Goal: Information Seeking & Learning: Learn about a topic

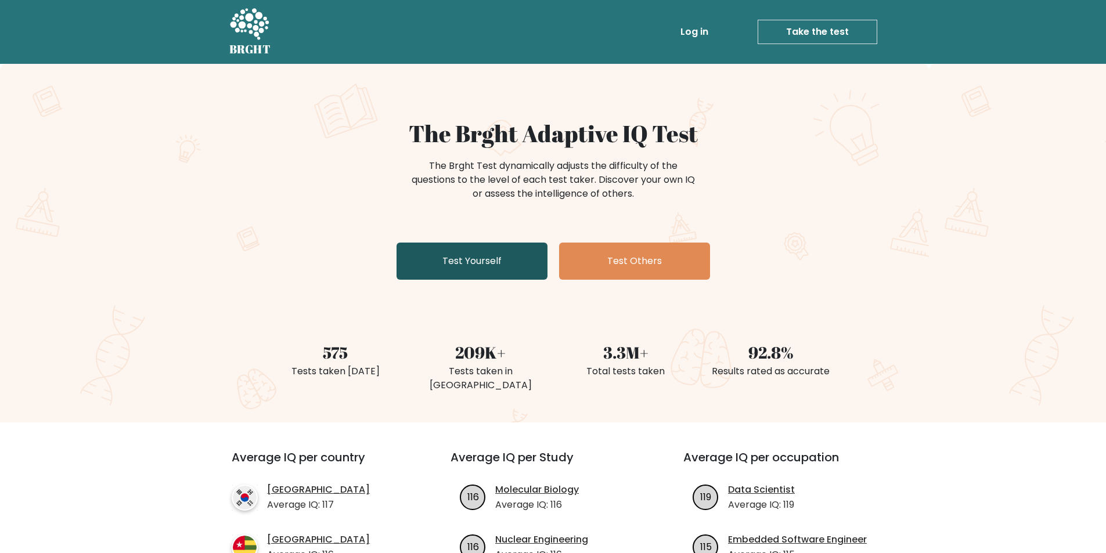
click at [524, 254] on link "Test Yourself" at bounding box center [472, 261] width 151 height 37
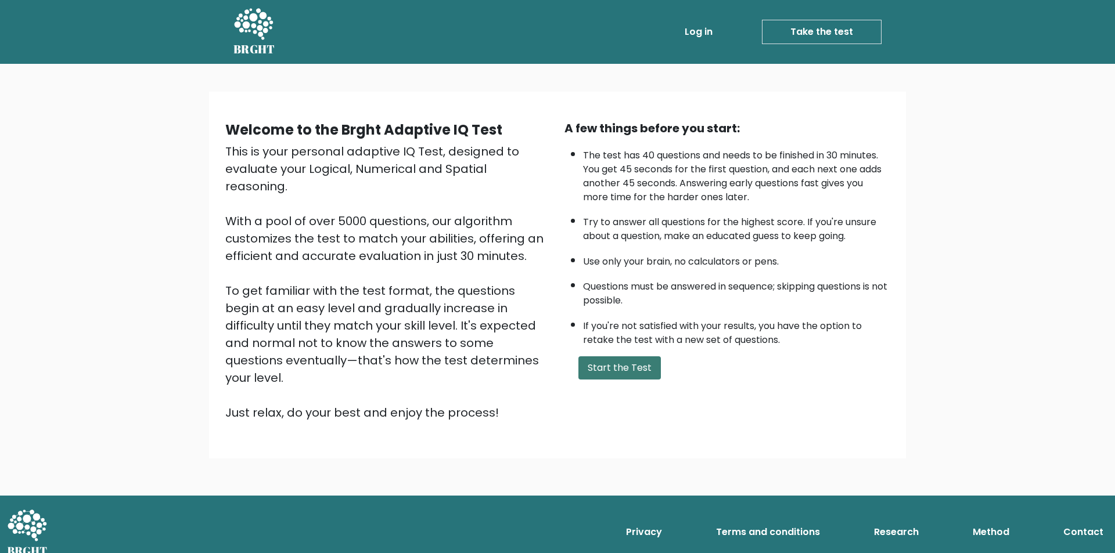
click at [617, 367] on button "Start the Test" at bounding box center [619, 368] width 82 height 23
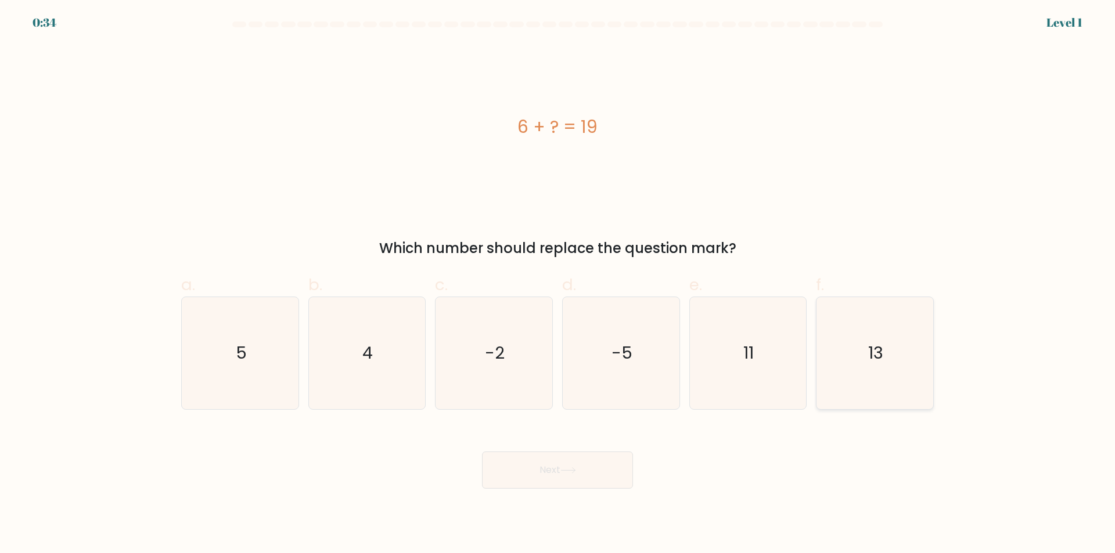
click at [858, 370] on icon "13" at bounding box center [875, 353] width 112 height 112
click at [558, 285] on input "f. 13" at bounding box center [557, 281] width 1 height 8
radio input "true"
click at [596, 480] on button "Next" at bounding box center [557, 470] width 151 height 37
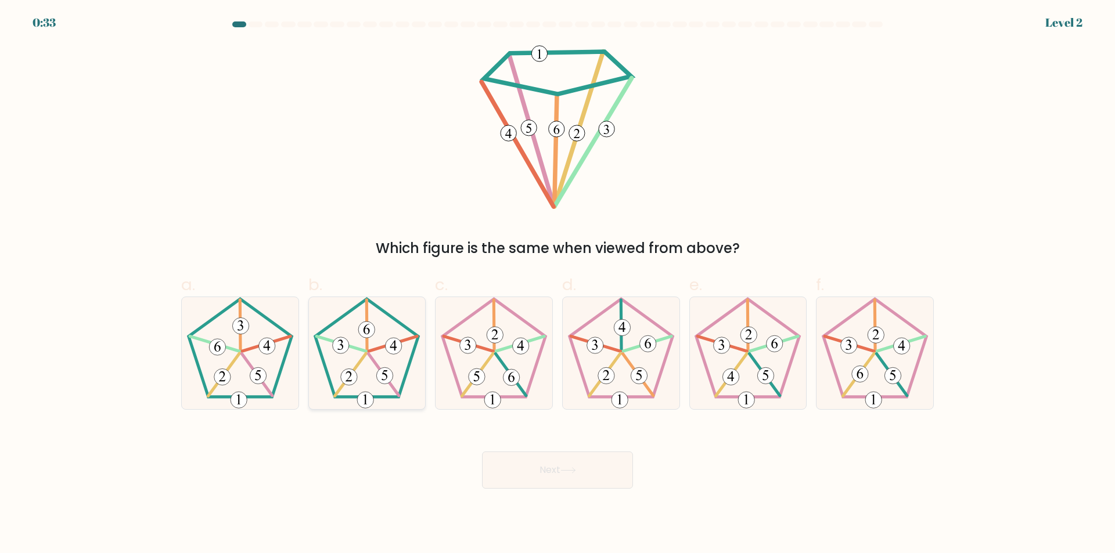
click at [392, 347] on 166 at bounding box center [394, 346] width 16 height 16
click at [557, 285] on input "b." at bounding box center [557, 281] width 1 height 8
radio input "true"
click at [519, 471] on button "Next" at bounding box center [557, 470] width 151 height 37
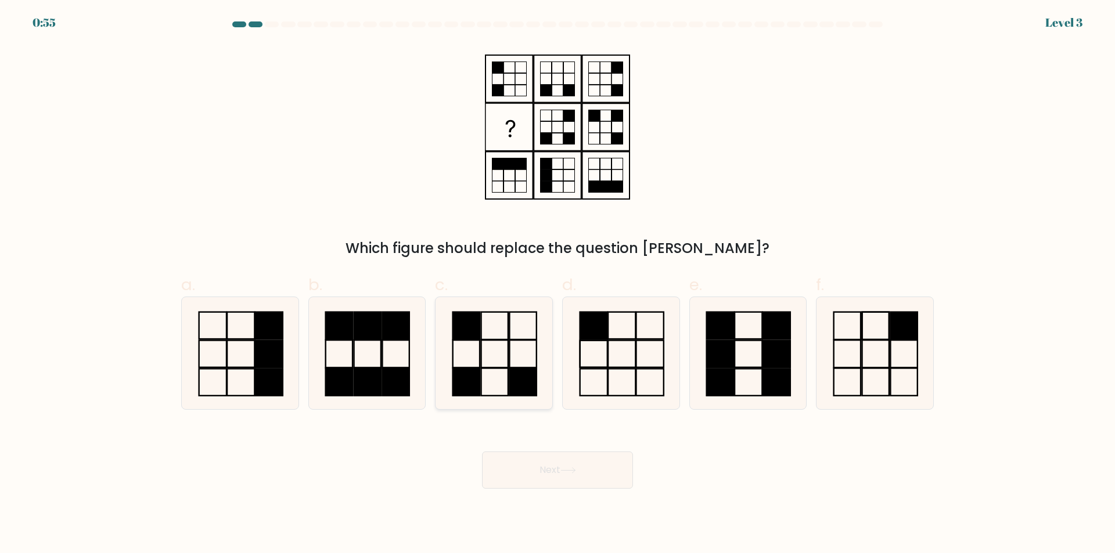
click at [485, 348] on icon at bounding box center [494, 353] width 112 height 112
click at [557, 285] on input "c." at bounding box center [557, 281] width 1 height 8
radio input "true"
click at [564, 478] on button "Next" at bounding box center [557, 470] width 151 height 37
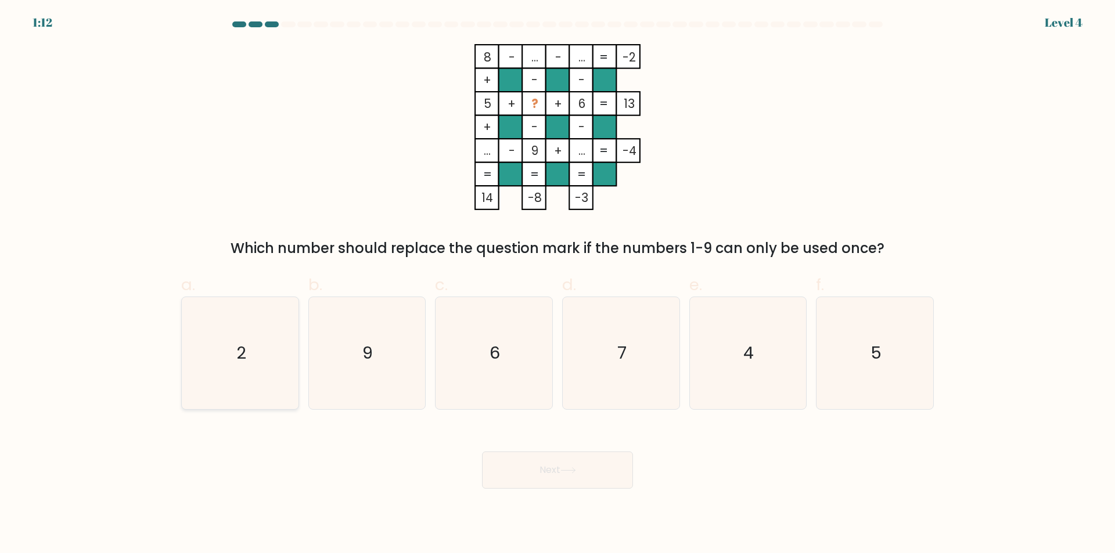
click at [260, 351] on icon "2" at bounding box center [240, 353] width 112 height 112
click at [557, 285] on input "a. 2" at bounding box center [557, 281] width 1 height 8
radio input "true"
click at [573, 474] on button "Next" at bounding box center [557, 470] width 151 height 37
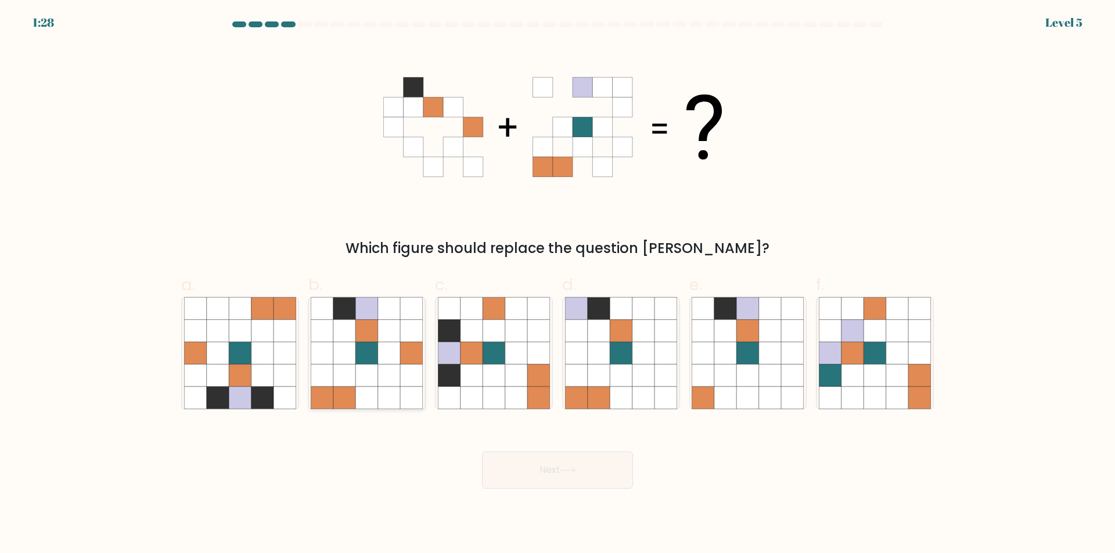
click at [361, 352] on icon at bounding box center [367, 353] width 22 height 22
click at [557, 285] on input "b." at bounding box center [557, 281] width 1 height 8
radio input "true"
click at [537, 478] on button "Next" at bounding box center [557, 470] width 151 height 37
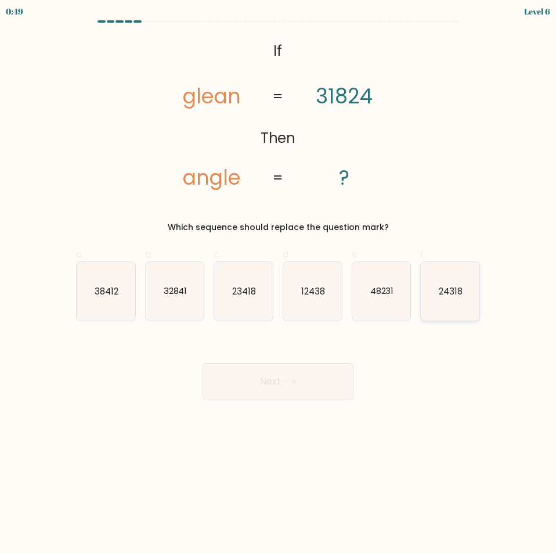
drag, startPoint x: 463, startPoint y: 300, endPoint x: 444, endPoint y: 311, distance: 21.9
click at [463, 300] on icon "24318" at bounding box center [450, 291] width 59 height 59
click at [279, 284] on input "f. 24318" at bounding box center [278, 280] width 1 height 8
radio input "true"
click at [321, 374] on button "Next" at bounding box center [278, 381] width 151 height 37
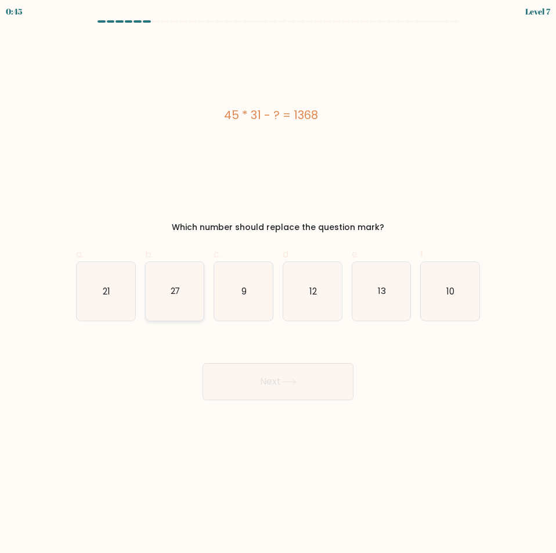
click at [177, 300] on icon "27" at bounding box center [175, 291] width 59 height 59
click at [278, 284] on input "b. 27" at bounding box center [278, 280] width 1 height 8
radio input "true"
click at [247, 391] on button "Next" at bounding box center [278, 381] width 151 height 37
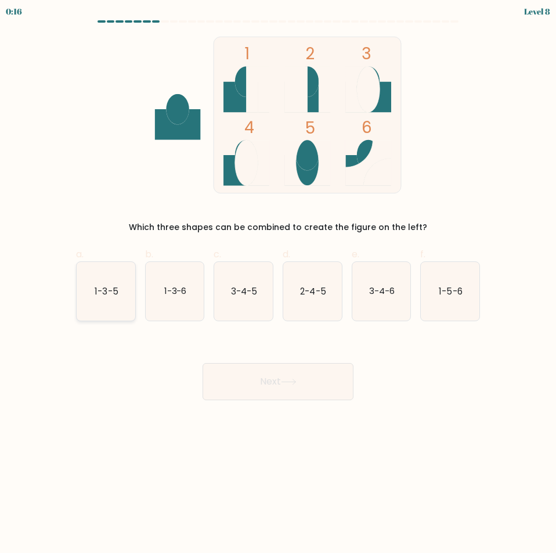
click at [101, 301] on icon "1-3-5" at bounding box center [106, 291] width 59 height 59
click at [278, 284] on input "a. 1-3-5" at bounding box center [278, 280] width 1 height 8
radio input "true"
click at [322, 389] on button "Next" at bounding box center [278, 381] width 151 height 37
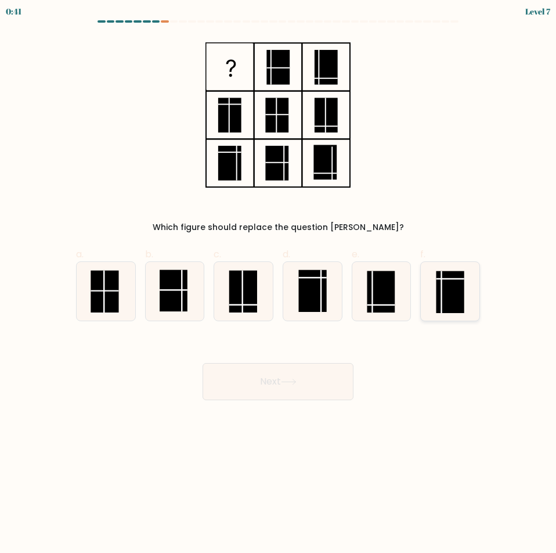
click at [445, 285] on rect at bounding box center [451, 292] width 28 height 42
click at [279, 284] on input "f." at bounding box center [278, 280] width 1 height 8
radio input "true"
click at [279, 380] on button "Next" at bounding box center [278, 381] width 151 height 37
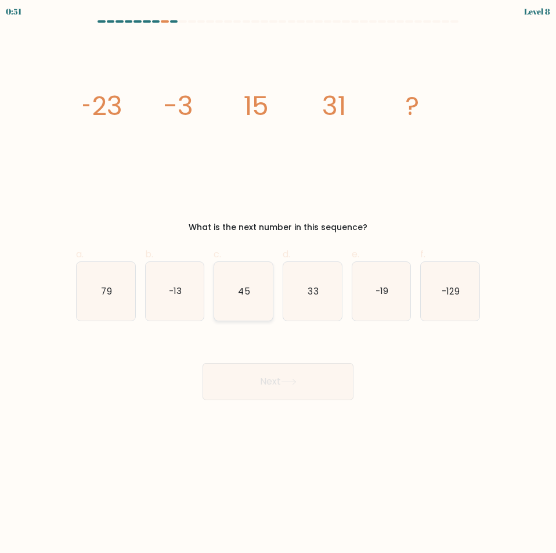
drag, startPoint x: 236, startPoint y: 286, endPoint x: 240, endPoint y: 298, distance: 12.9
click at [236, 287] on icon "45" at bounding box center [243, 291] width 59 height 59
click at [278, 284] on input "c. 45" at bounding box center [278, 280] width 1 height 8
radio input "true"
click at [255, 386] on button "Next" at bounding box center [278, 381] width 151 height 37
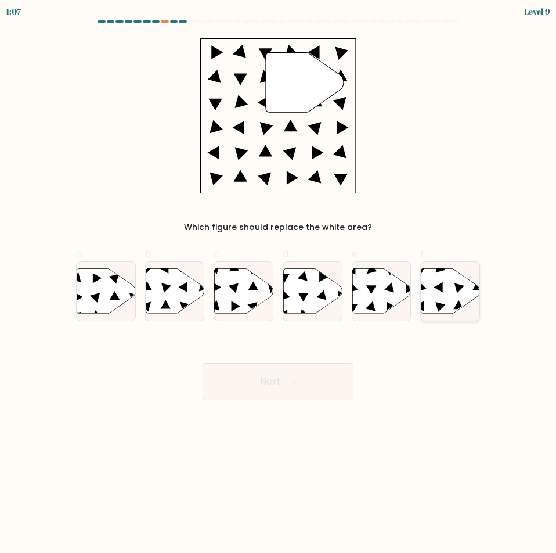
click at [438, 296] on icon at bounding box center [451, 290] width 59 height 45
click at [279, 284] on input "f." at bounding box center [278, 280] width 1 height 8
radio input "true"
click at [334, 364] on button "Next" at bounding box center [278, 381] width 151 height 37
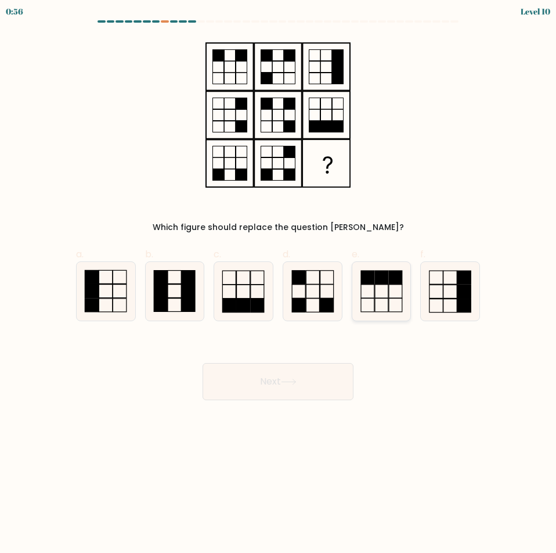
click at [386, 297] on icon at bounding box center [381, 291] width 59 height 59
click at [279, 284] on input "e." at bounding box center [278, 280] width 1 height 8
radio input "true"
click at [259, 393] on button "Next" at bounding box center [278, 381] width 151 height 37
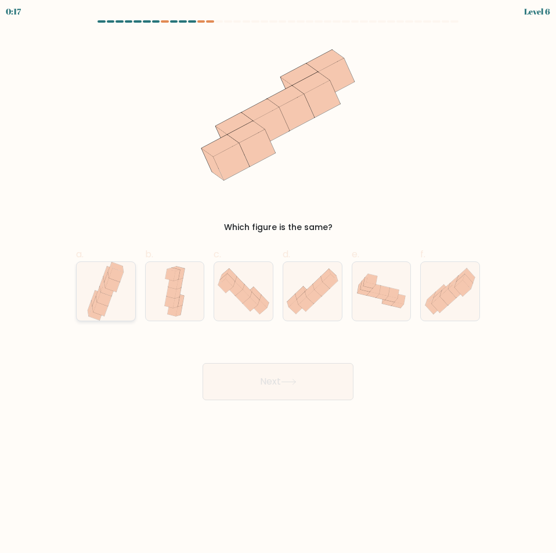
click at [100, 283] on icon at bounding box center [105, 291] width 39 height 59
click at [278, 283] on input "a." at bounding box center [278, 280] width 1 height 8
radio input "true"
click at [279, 371] on button "Next" at bounding box center [278, 381] width 151 height 37
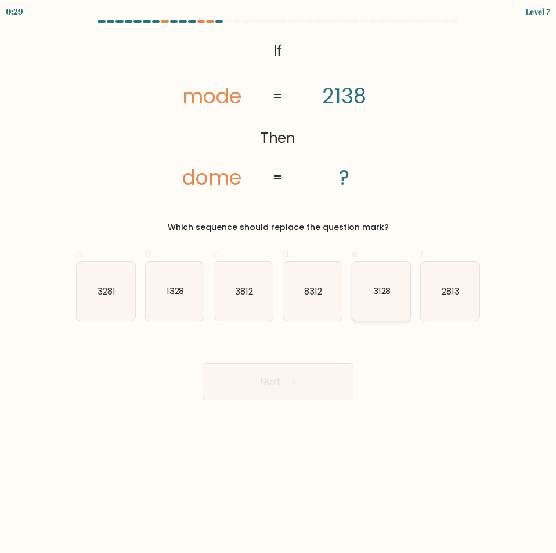
click at [392, 301] on icon "3128" at bounding box center [381, 291] width 59 height 59
click at [279, 284] on input "e. 3128" at bounding box center [278, 280] width 1 height 8
radio input "true"
click at [297, 380] on icon at bounding box center [289, 382] width 16 height 6
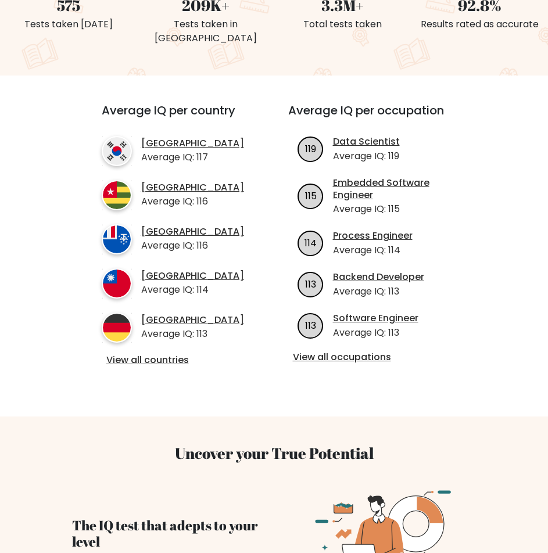
scroll to position [406, 0]
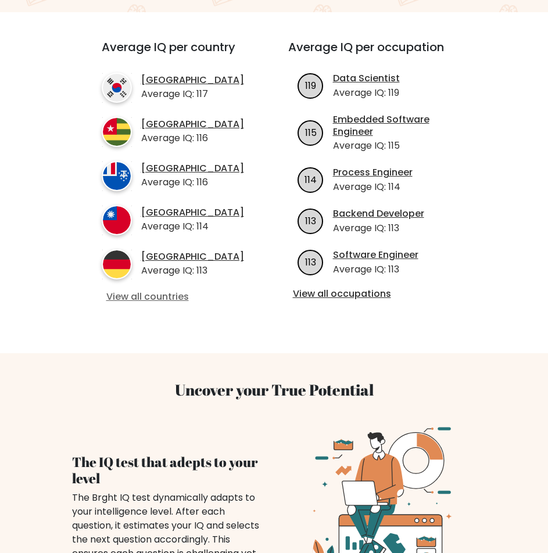
click at [129, 293] on link "View all countries" at bounding box center [173, 297] width 135 height 12
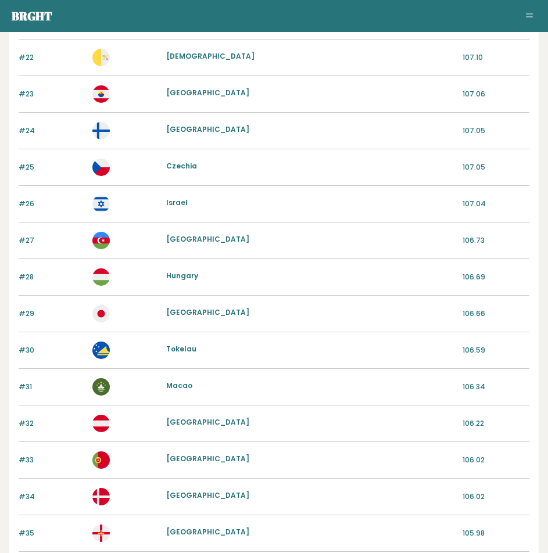
scroll to position [1155, 0]
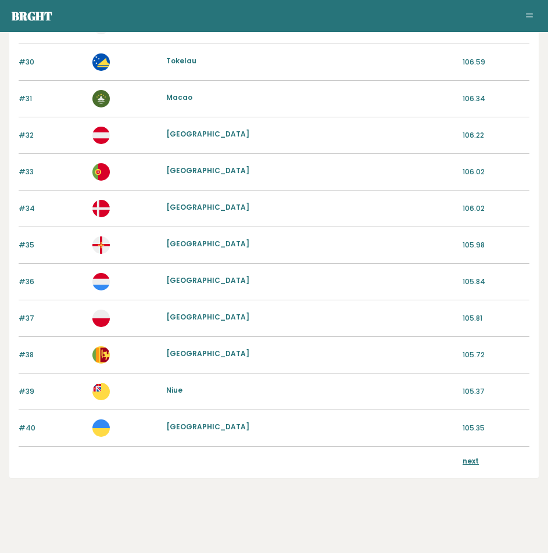
click at [476, 461] on link "next" at bounding box center [470, 461] width 16 height 10
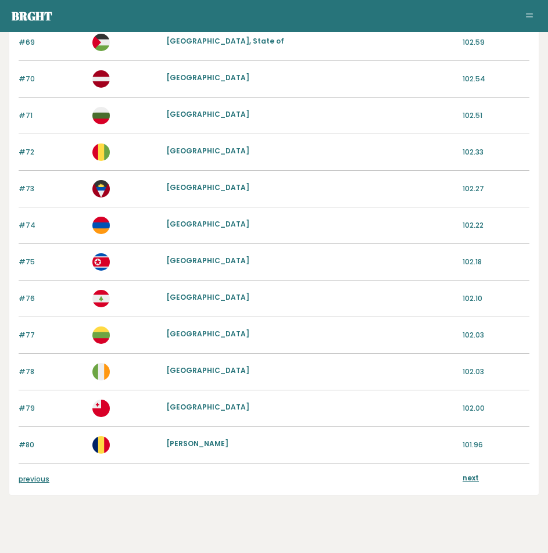
scroll to position [1155, 0]
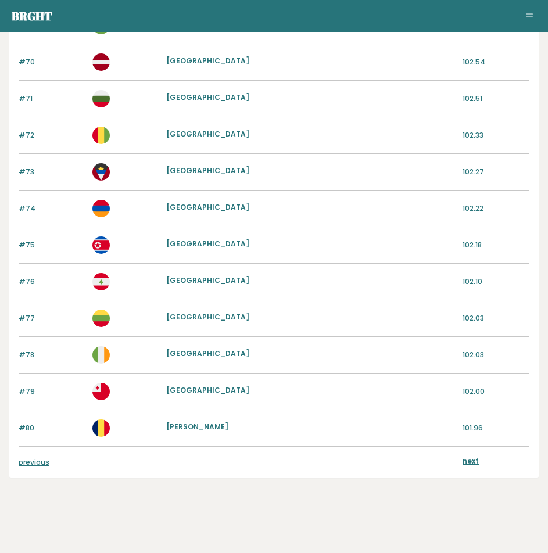
click at [463, 461] on link "next" at bounding box center [470, 461] width 16 height 10
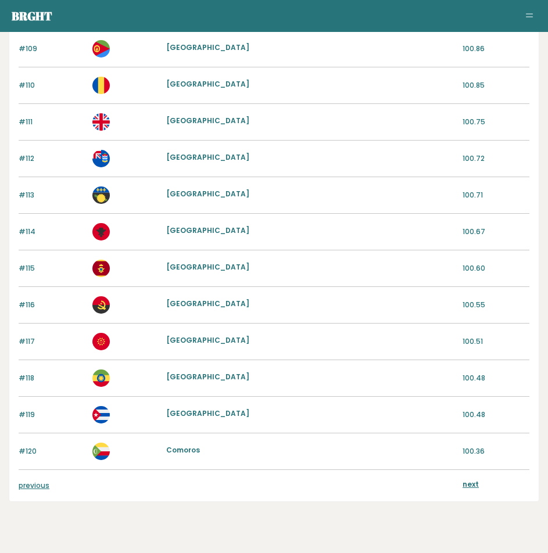
scroll to position [1155, 0]
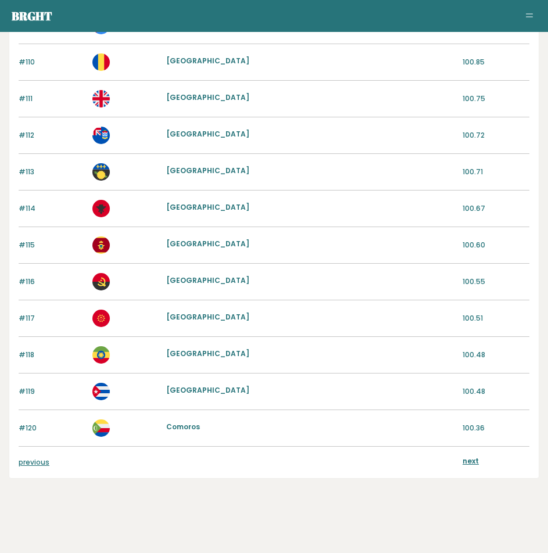
click at [471, 462] on link "next" at bounding box center [470, 461] width 16 height 10
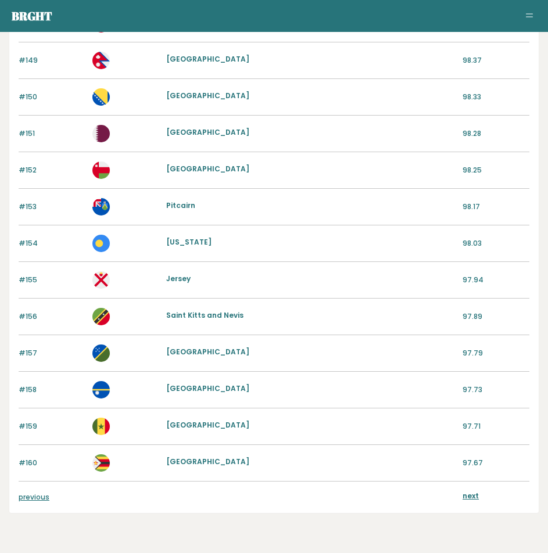
scroll to position [1155, 0]
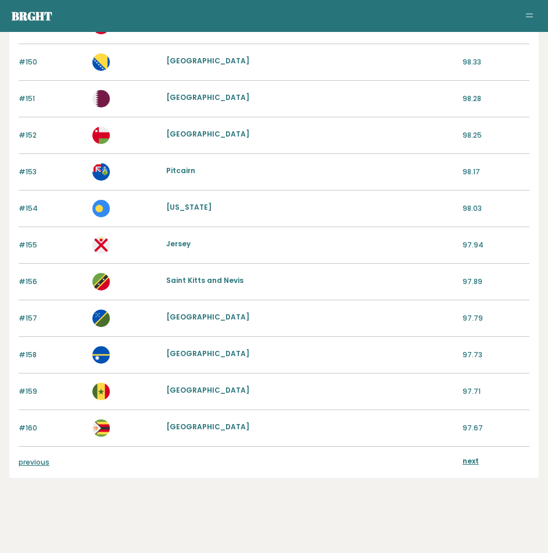
click at [468, 461] on link "next" at bounding box center [470, 461] width 16 height 10
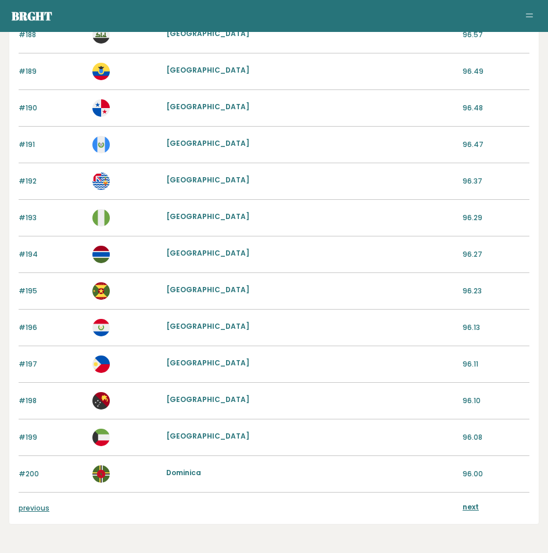
scroll to position [1155, 0]
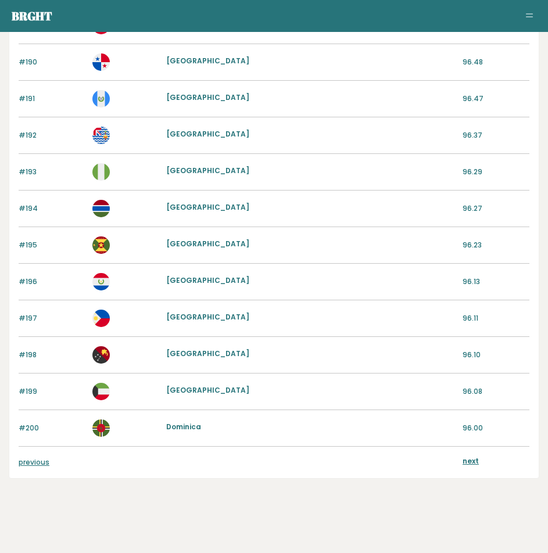
click at [477, 463] on link "next" at bounding box center [470, 461] width 16 height 10
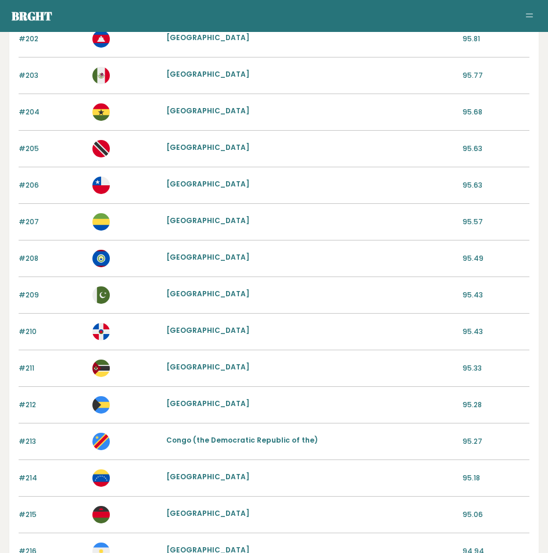
scroll to position [232, 0]
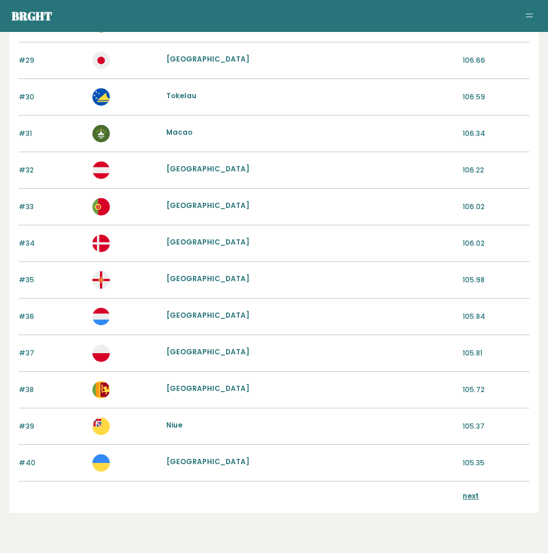
scroll to position [1155, 0]
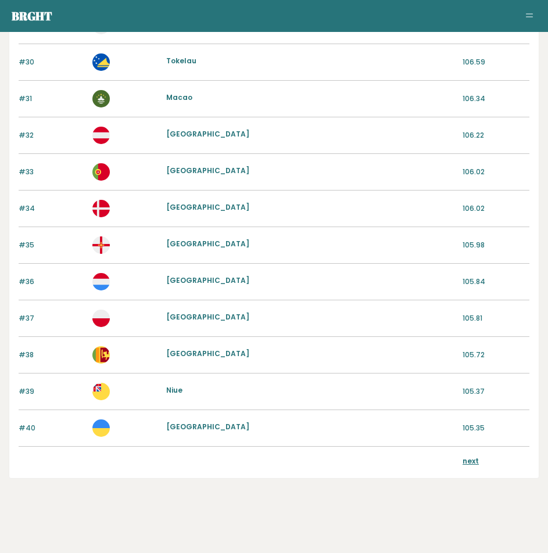
click at [476, 460] on link "next" at bounding box center [470, 461] width 16 height 10
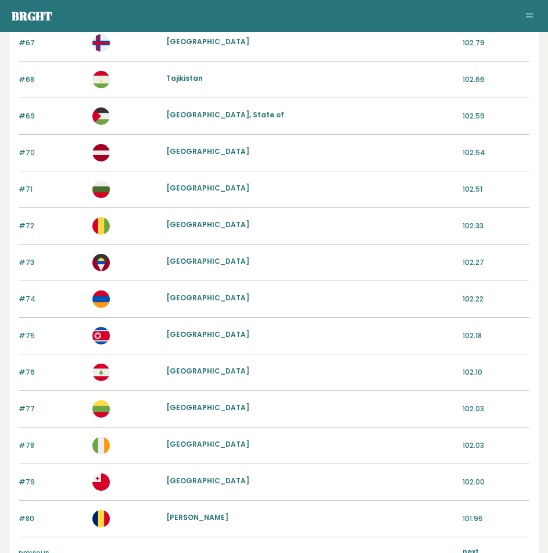
scroll to position [1155, 0]
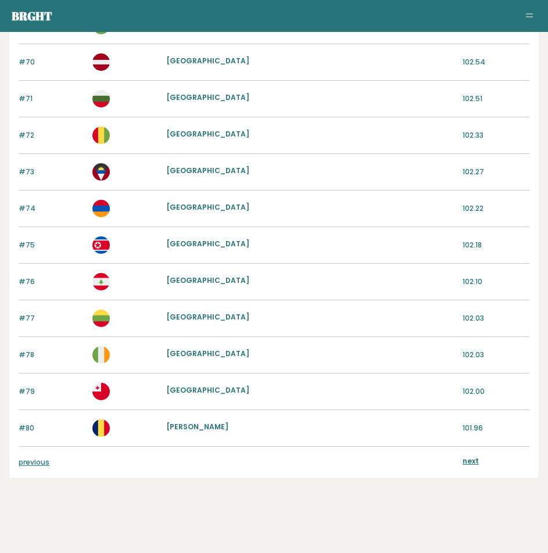
click at [468, 457] on link "next" at bounding box center [470, 461] width 16 height 10
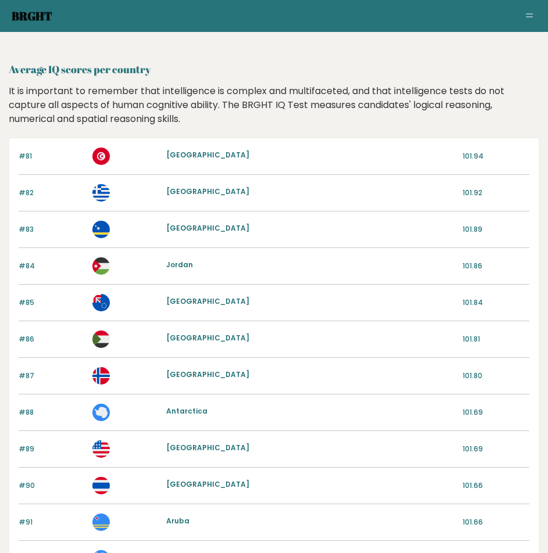
click at [28, 8] on link "Brght" at bounding box center [32, 16] width 41 height 16
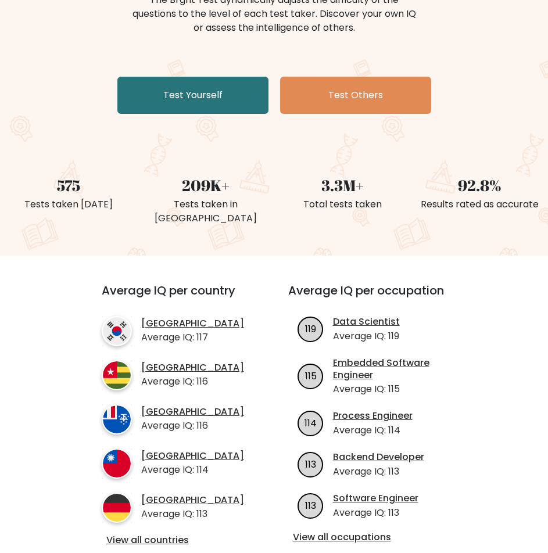
scroll to position [232, 0]
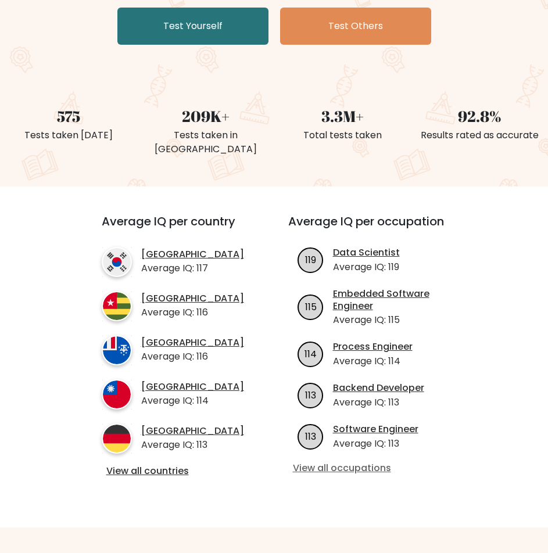
click at [369, 462] on link "View all occupations" at bounding box center [374, 468] width 163 height 12
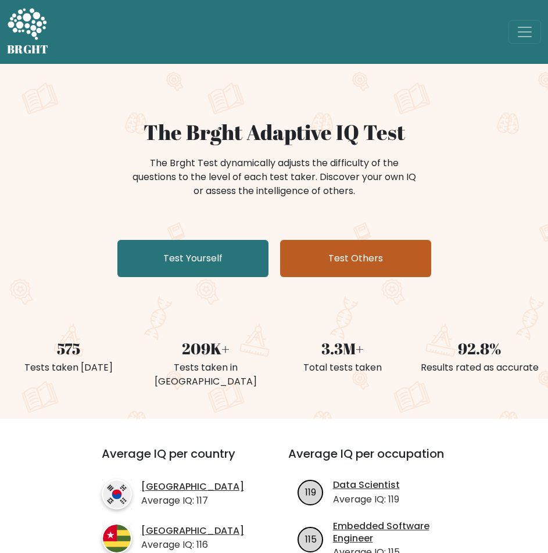
click at [320, 255] on link "Test Others" at bounding box center [355, 258] width 151 height 37
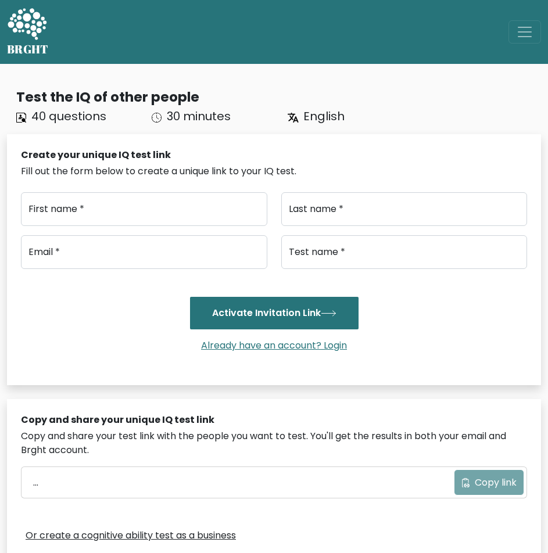
click at [323, 118] on span "English" at bounding box center [323, 116] width 41 height 16
